Goal: Navigation & Orientation: Find specific page/section

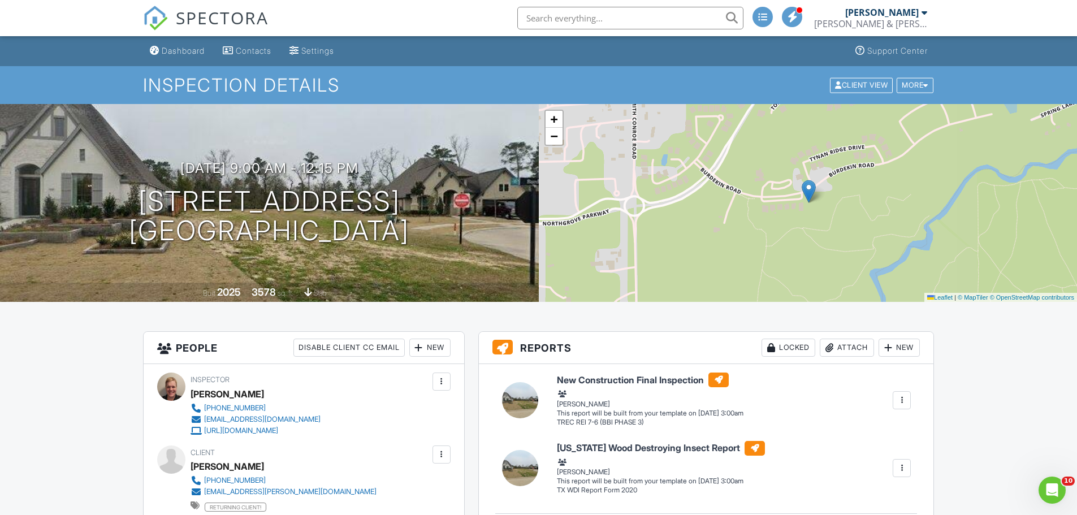
click at [223, 9] on span "SPECTORA" at bounding box center [222, 18] width 93 height 24
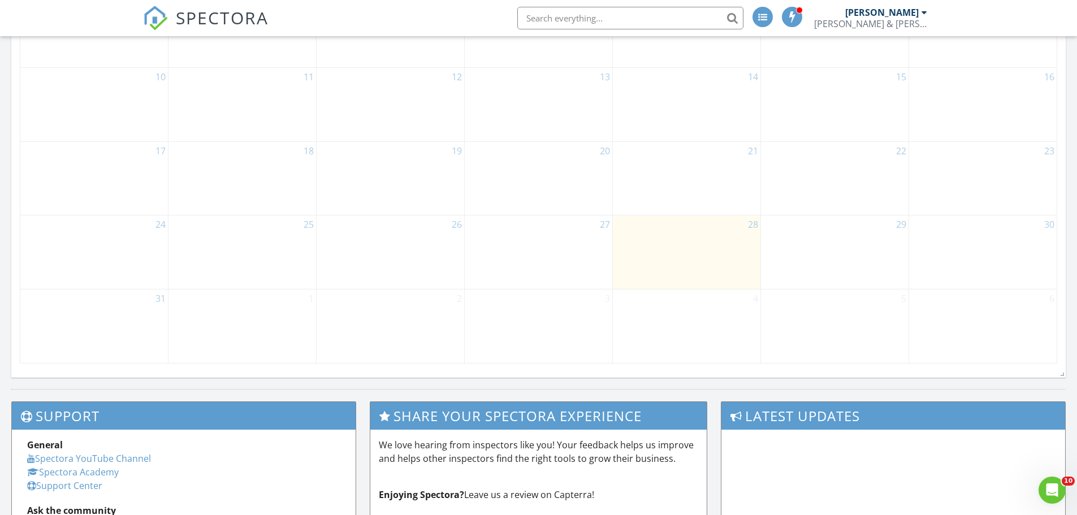
scroll to position [679, 0]
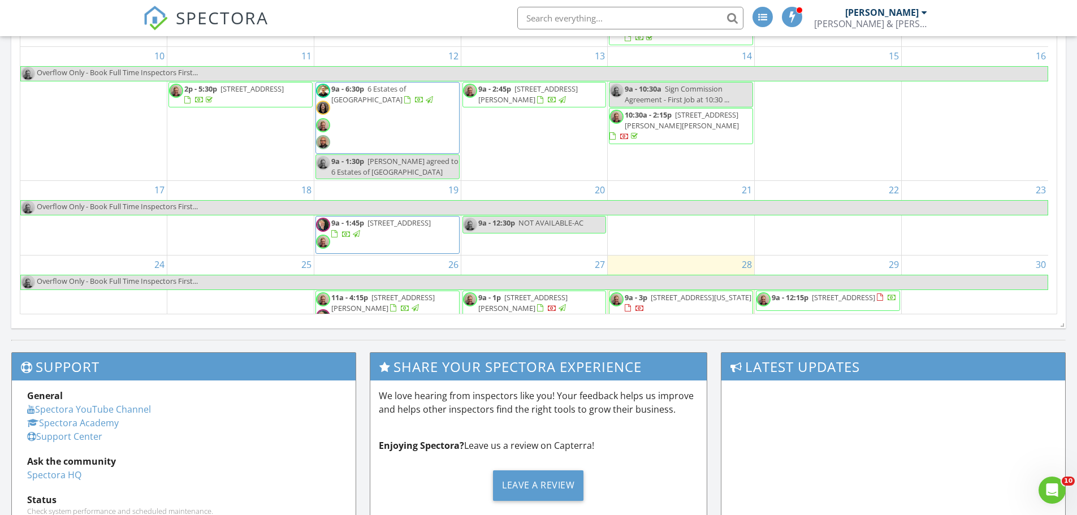
click at [154, 10] on img at bounding box center [155, 18] width 25 height 25
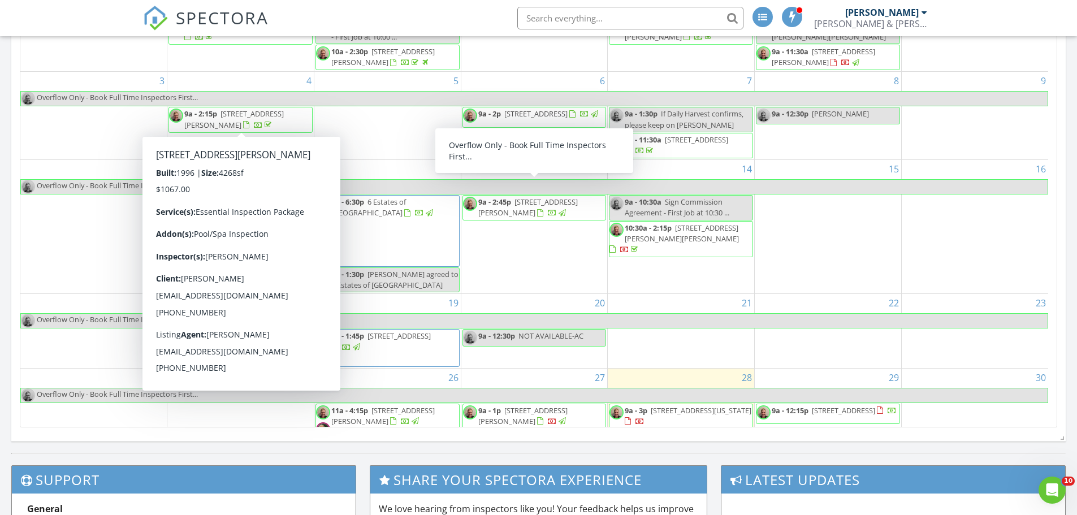
scroll to position [103, 0]
